Goal: Task Accomplishment & Management: Use online tool/utility

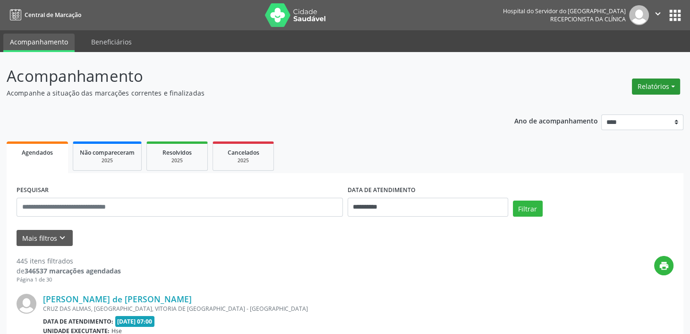
click at [652, 84] on button "Relatórios" at bounding box center [656, 86] width 48 height 16
click at [617, 109] on link "Agendamentos" at bounding box center [630, 106] width 102 height 13
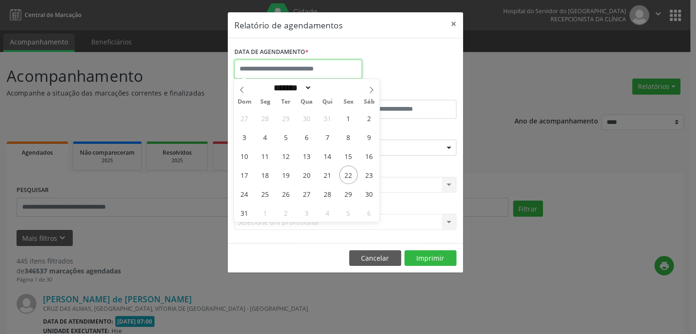
click at [327, 70] on input "text" at bounding box center [298, 69] width 128 height 19
click at [265, 192] on span "25" at bounding box center [265, 193] width 18 height 18
type input "**********"
click at [265, 192] on span "25" at bounding box center [265, 193] width 18 height 18
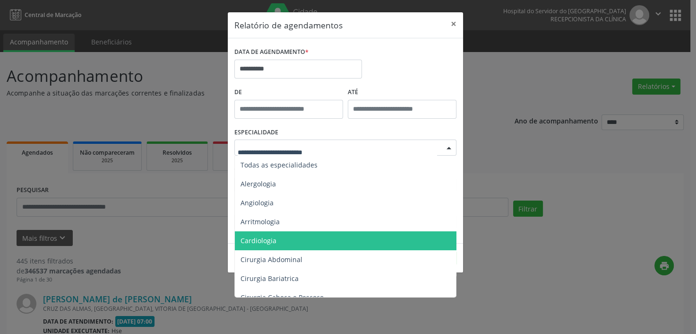
click at [279, 238] on span "Cardiologia" at bounding box center [346, 240] width 222 height 19
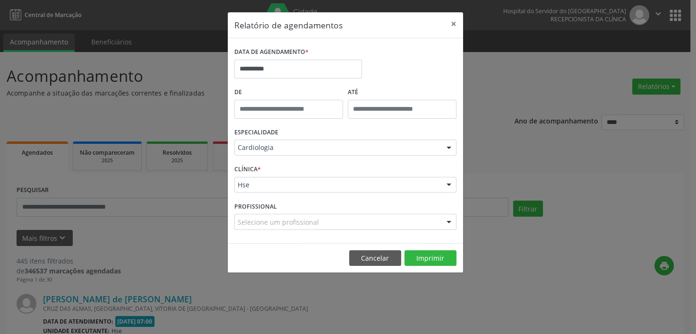
click at [258, 167] on span "*" at bounding box center [258, 169] width 3 height 8
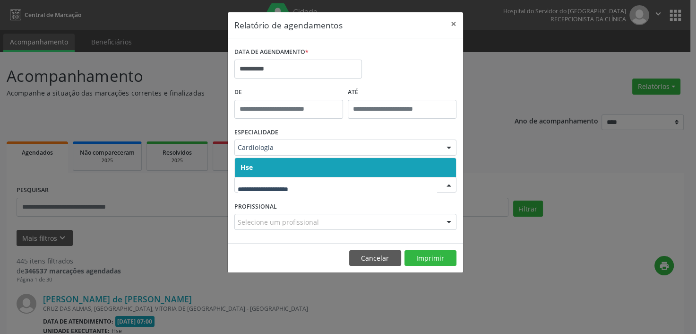
drag, startPoint x: 308, startPoint y: 168, endPoint x: 311, endPoint y: 162, distance: 6.6
click at [309, 164] on span "Hse" at bounding box center [345, 167] width 221 height 19
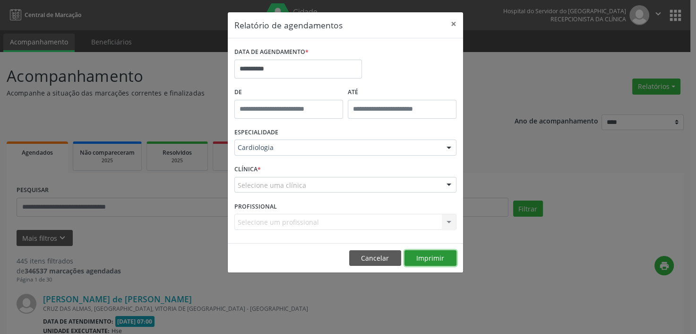
click at [429, 257] on button "Imprimir" at bounding box center [430, 258] width 52 height 16
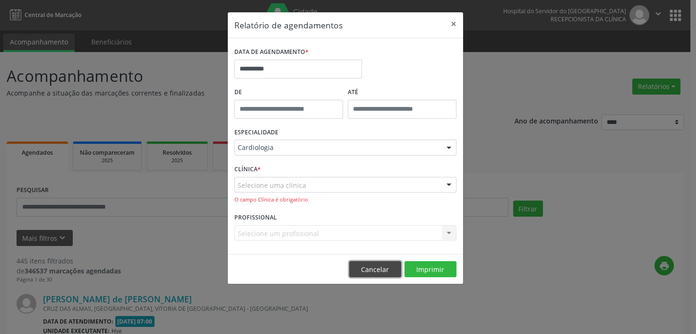
click at [372, 263] on button "Cancelar" at bounding box center [375, 269] width 52 height 16
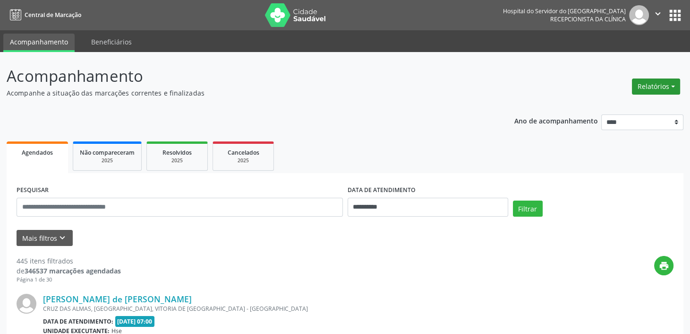
click at [642, 85] on button "Relatórios" at bounding box center [656, 86] width 48 height 16
click at [595, 108] on link "Agendamentos" at bounding box center [630, 106] width 102 height 13
select select "*"
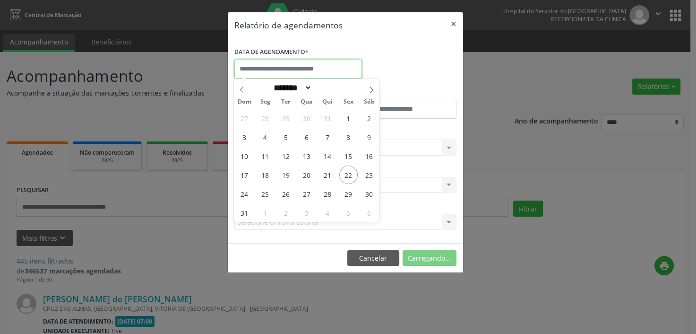
click at [279, 67] on input "text" at bounding box center [298, 69] width 128 height 19
click at [265, 193] on span "25" at bounding box center [265, 193] width 18 height 18
type input "**********"
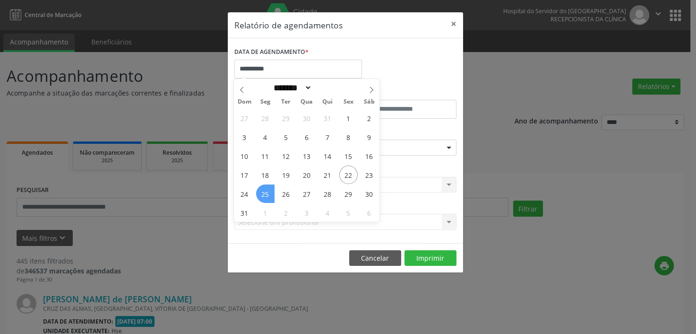
click at [265, 193] on span "25" at bounding box center [265, 193] width 18 height 18
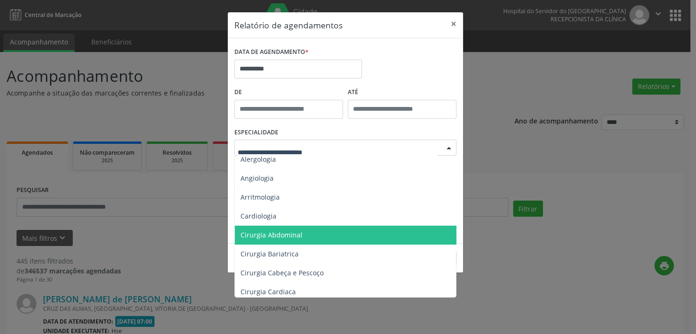
scroll to position [38, 0]
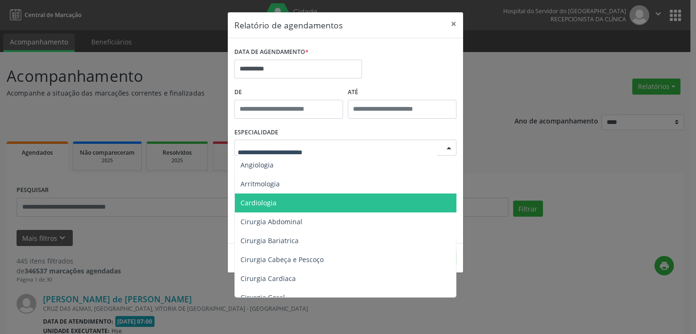
click at [280, 202] on span "Cardiologia" at bounding box center [346, 202] width 222 height 19
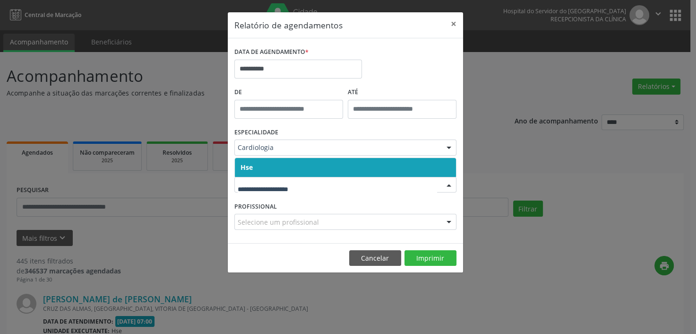
click at [404, 165] on span "Hse" at bounding box center [345, 167] width 221 height 19
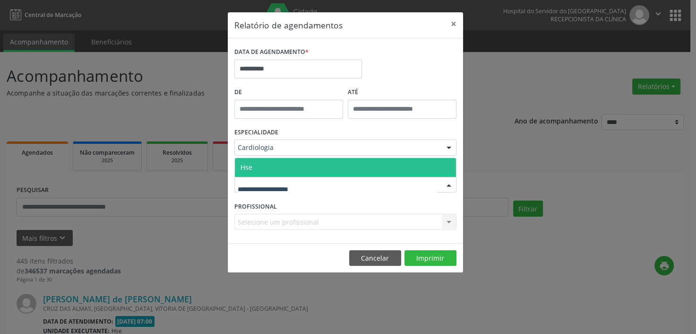
click at [281, 220] on div "Selecione um profissional Nenhum resultado encontrado para: " " Não há nenhuma …" at bounding box center [345, 222] width 222 height 16
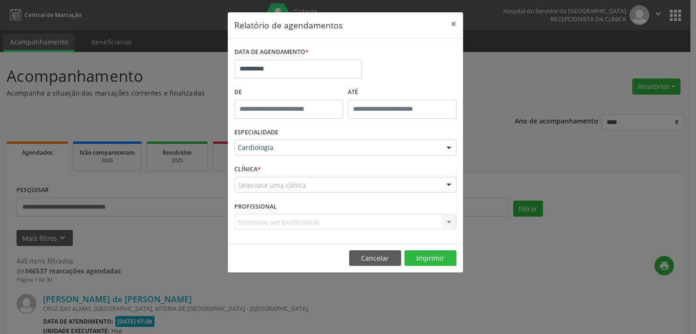
click at [315, 184] on div "Selecione uma clínica" at bounding box center [345, 185] width 222 height 16
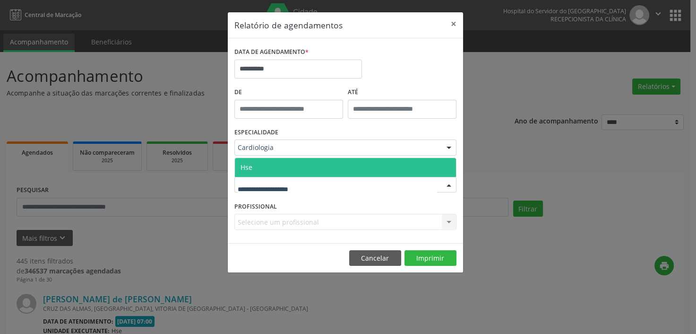
click at [300, 193] on input "text" at bounding box center [337, 189] width 199 height 19
click at [309, 173] on span "Hse" at bounding box center [345, 167] width 221 height 19
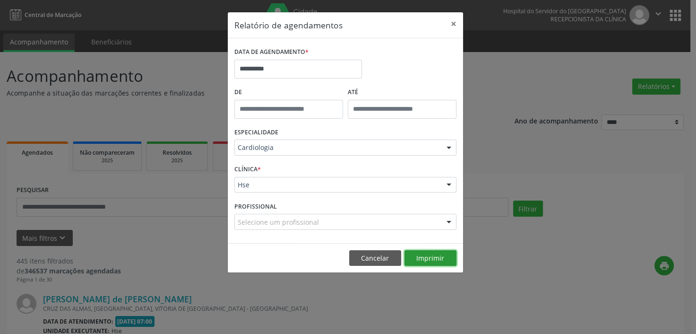
click at [425, 257] on button "Imprimir" at bounding box center [430, 258] width 52 height 16
